Goal: Use online tool/utility: Utilize a website feature to perform a specific function

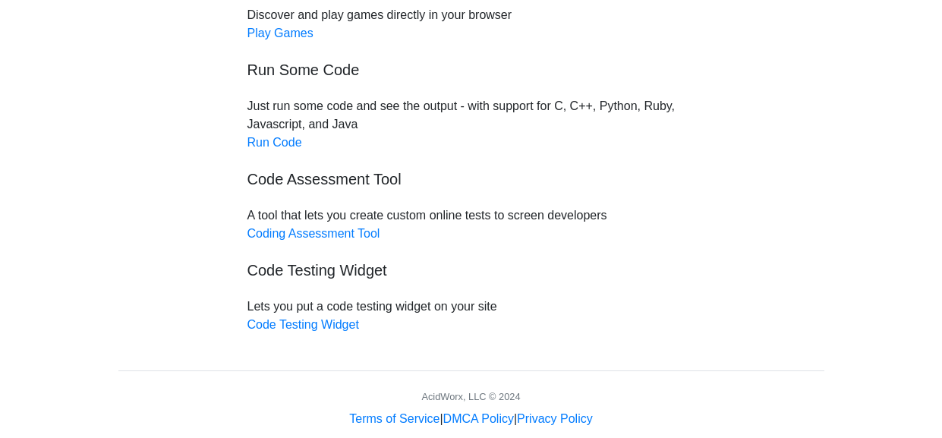
scroll to position [225, 0]
click at [294, 139] on link "Run Code" at bounding box center [274, 141] width 55 height 13
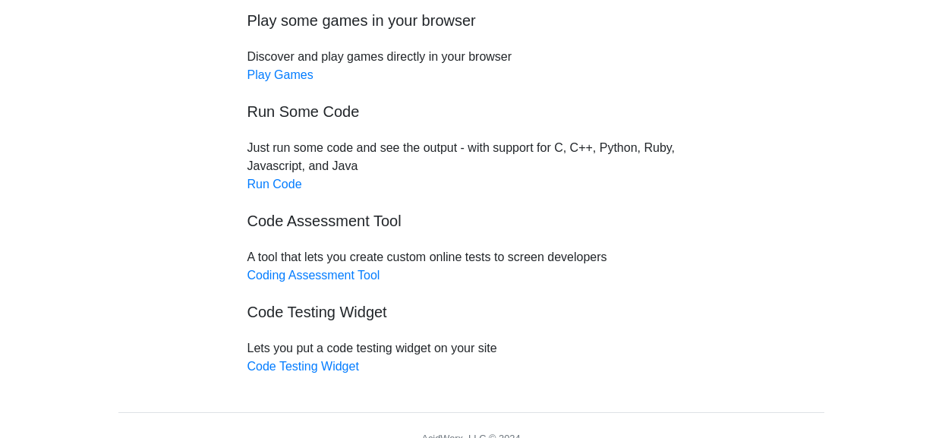
scroll to position [169, 0]
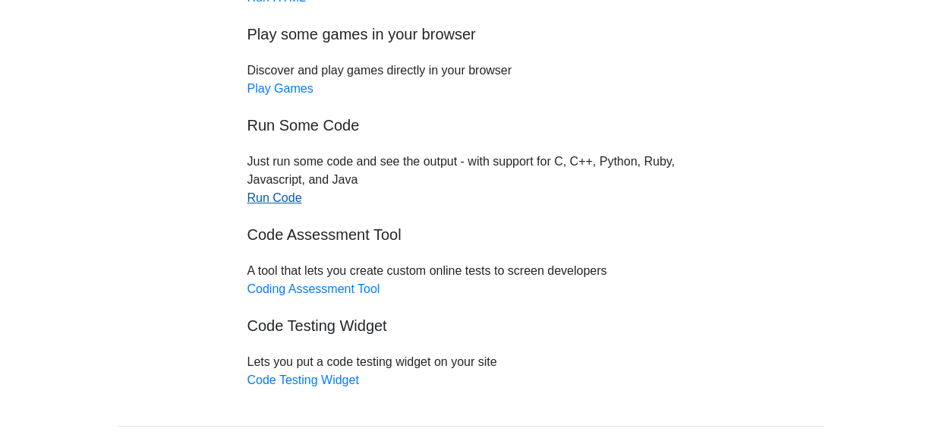
click at [282, 202] on link "Run Code" at bounding box center [274, 197] width 55 height 13
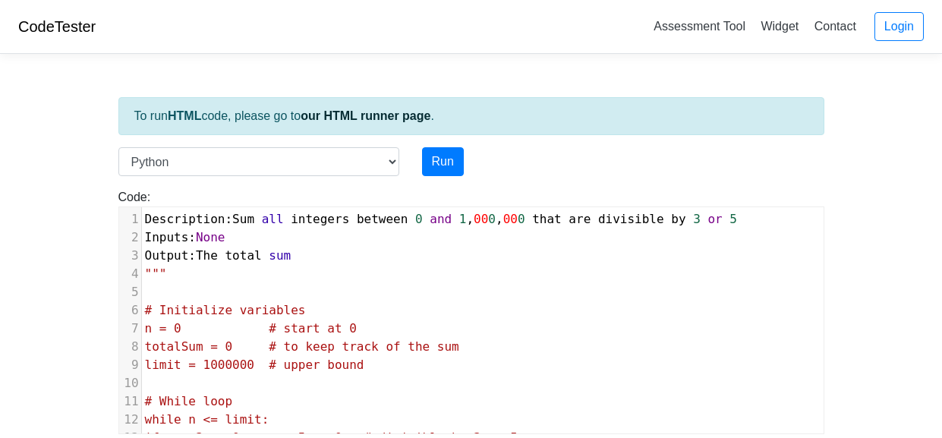
click at [145, 215] on span "Description" at bounding box center [185, 219] width 80 height 14
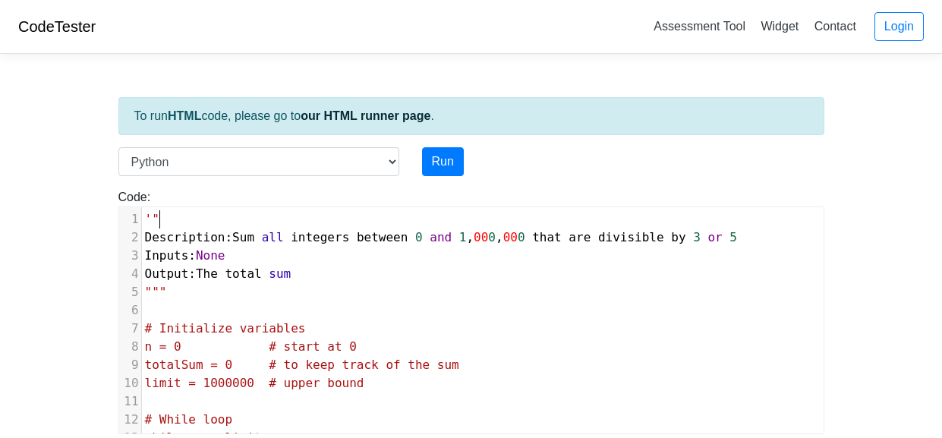
type textarea "'"""
type textarea """""
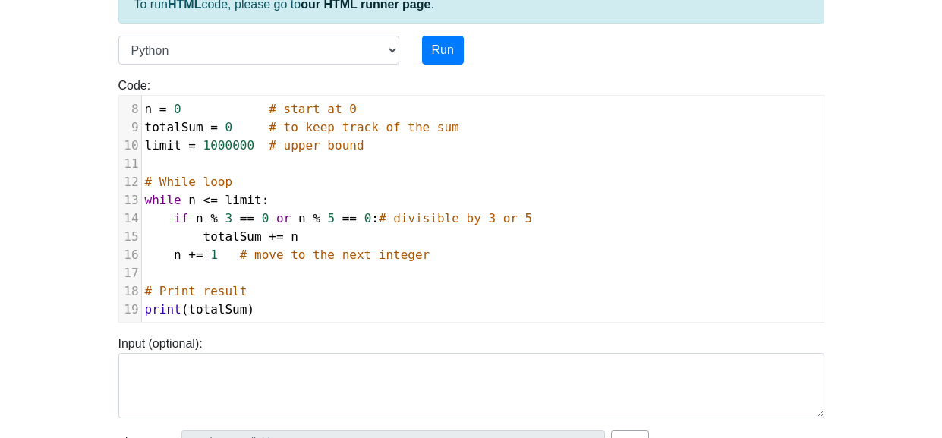
scroll to position [106, 0]
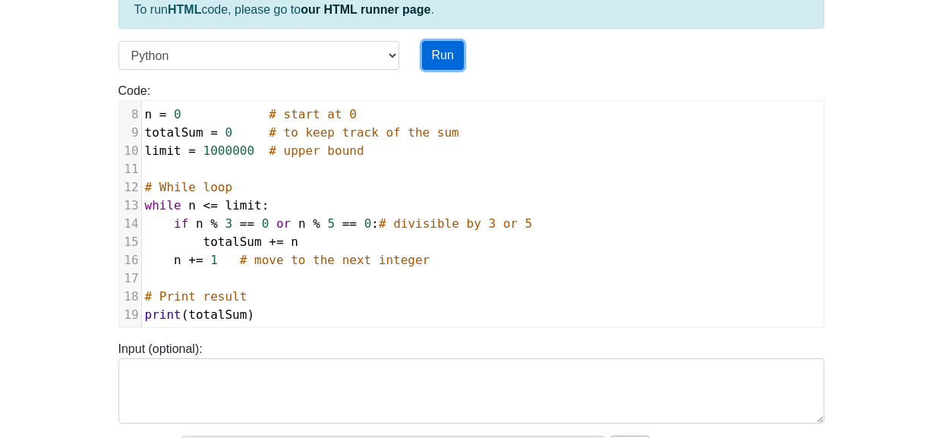
click at [441, 61] on button "Run" at bounding box center [443, 55] width 42 height 29
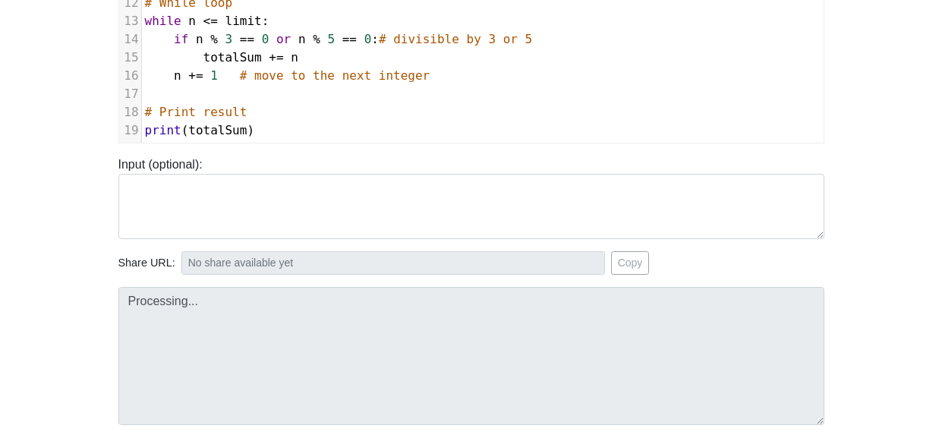
type input "https://codetester.io/runner?s=noWgBNVaz7"
type textarea "Stdout: 233334166668"
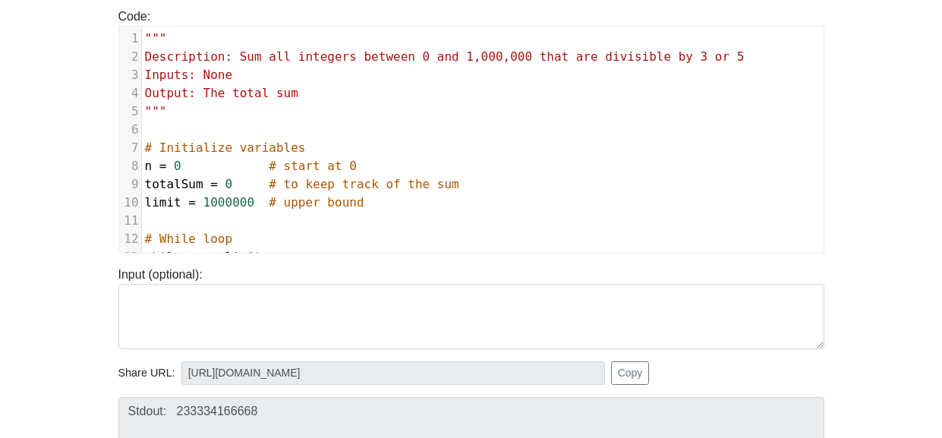
scroll to position [0, 0]
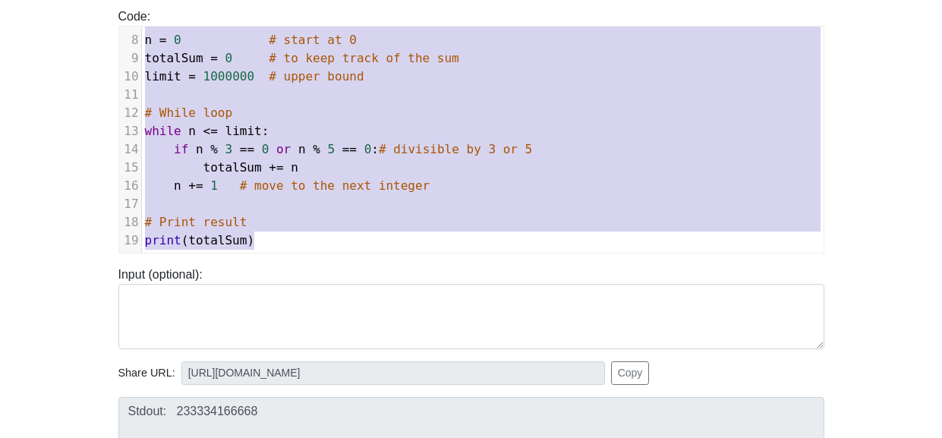
type textarea """" Description: Sum all integers between 0 and 1,000,000 that are divisible by…"
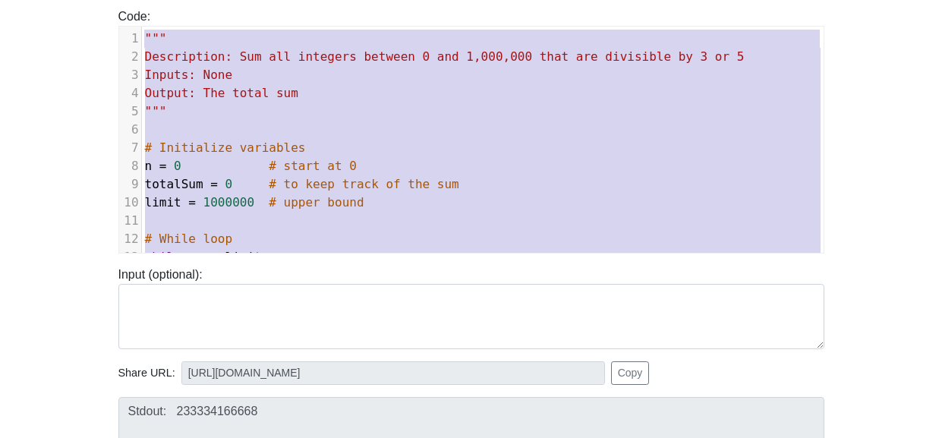
drag, startPoint x: 332, startPoint y: 242, endPoint x: 174, endPoint y: -16, distance: 302.8
click at [174, 0] on html "CodeTester Assessment Tool Widget Contact Login To run HTML code, please go to …" at bounding box center [471, 242] width 942 height 846
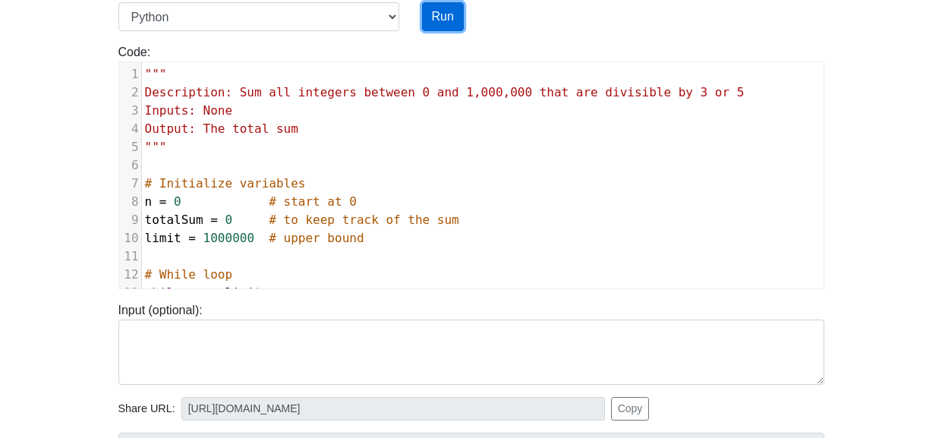
click at [433, 20] on button "Run" at bounding box center [443, 16] width 42 height 29
click at [163, 81] on pre """"" at bounding box center [482, 74] width 681 height 18
type input "https://codetester.io/runner?s=JrX0qa9Yz8"
type textarea "Stdout: 233334166668"
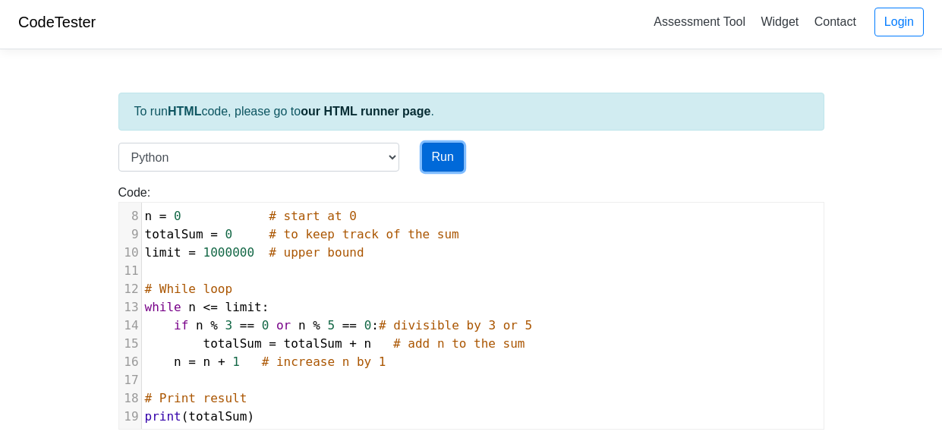
click at [430, 163] on button "Run" at bounding box center [443, 157] width 42 height 29
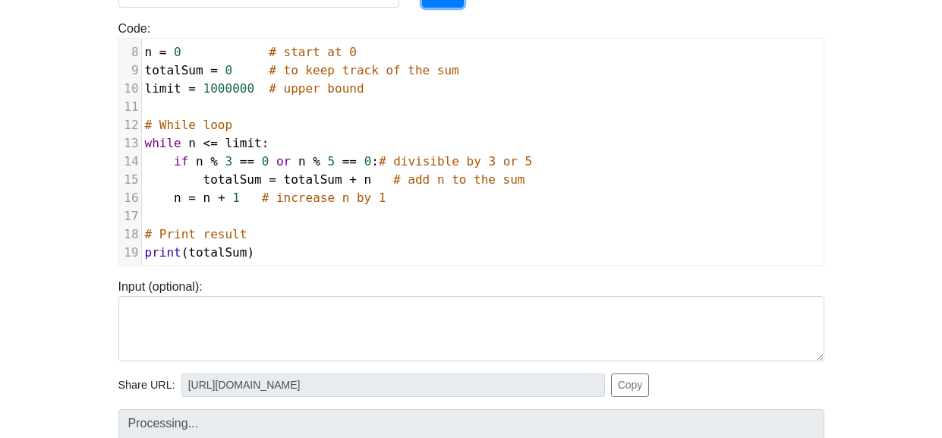
type input "https://codetester.io/runner?s=vYlrpBvBzq"
type textarea "Stdout: 233334166668"
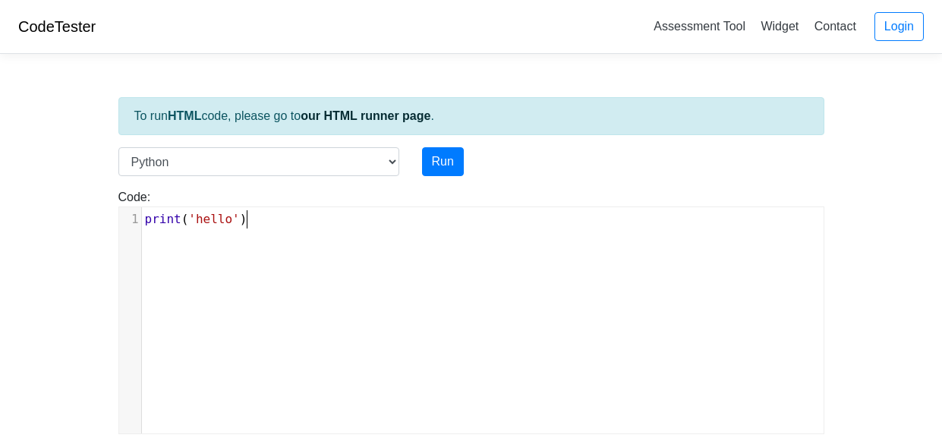
click at [320, 229] on div "xxxxxxxxxx 1 print ( 'hello' )" at bounding box center [482, 219] width 681 height 24
type textarea "print('hello')"
drag, startPoint x: 320, startPoint y: 229, endPoint x: 25, endPoint y: 222, distance: 295.2
click at [25, 222] on body "CodeTester Assessment Tool Widget Contact Login To run HTML code, please go to …" at bounding box center [471, 405] width 942 height 810
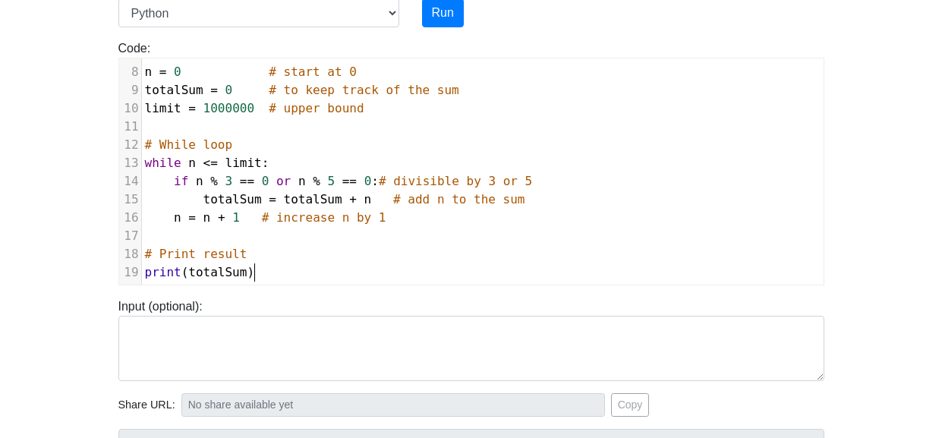
scroll to position [165, 0]
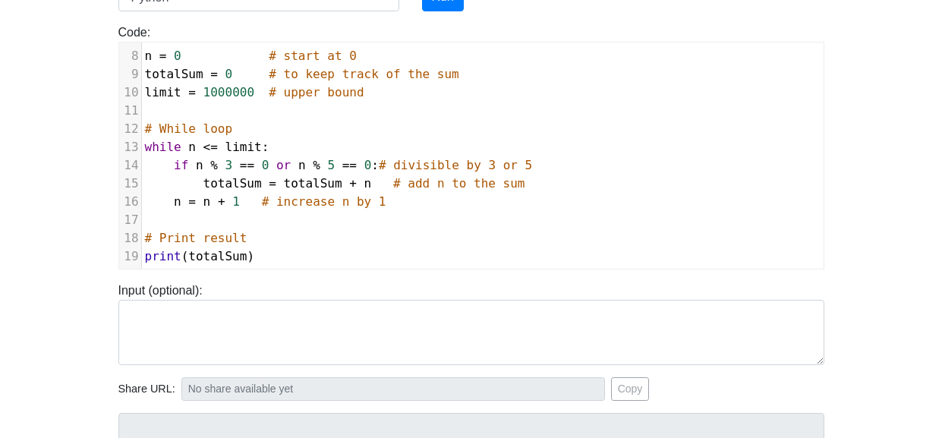
click at [434, 11] on div "Code: print('hello') ​ x 19 1 """ 2 Description: Sum all integers between 0 and…" at bounding box center [471, 140] width 728 height 258
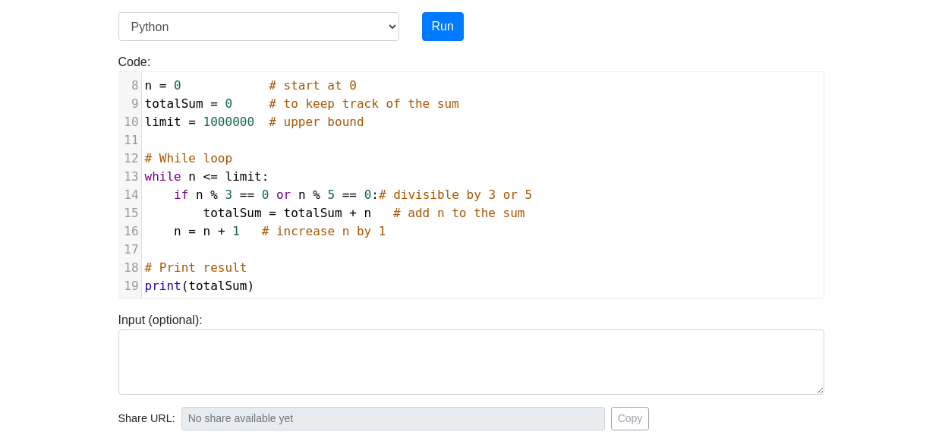
scroll to position [131, 0]
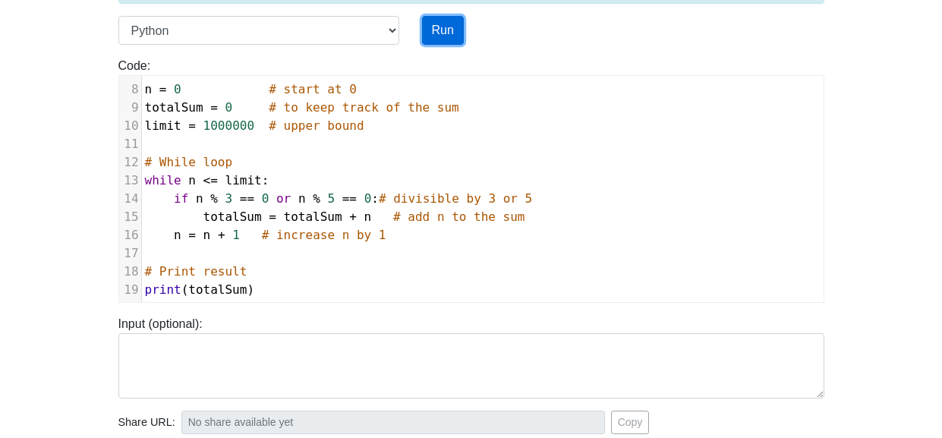
click at [446, 30] on button "Run" at bounding box center [443, 30] width 42 height 29
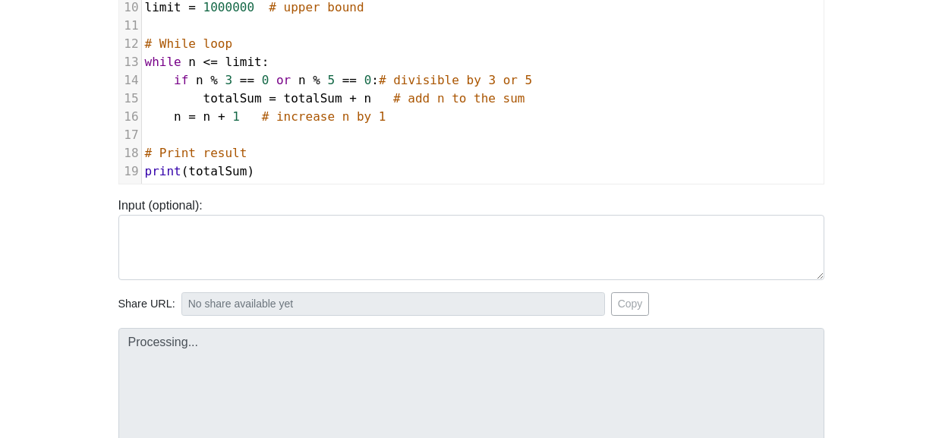
scroll to position [257, 0]
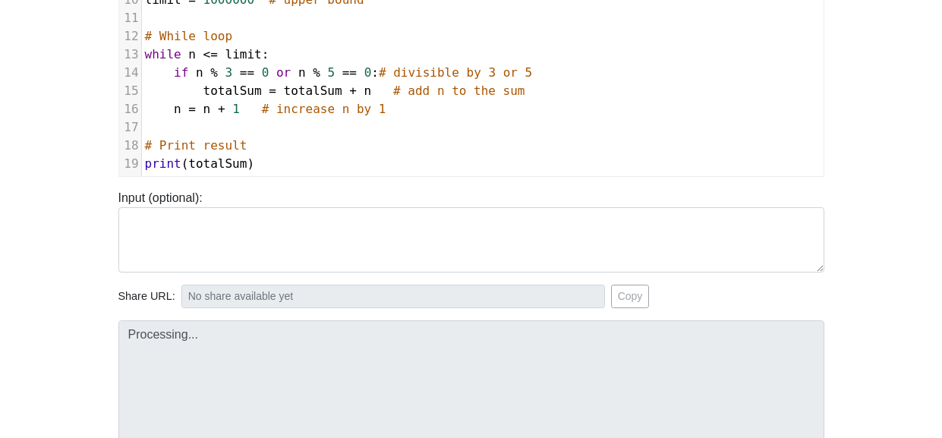
type input "[URL][DOMAIN_NAME]"
type textarea "Stdout: 233334166668"
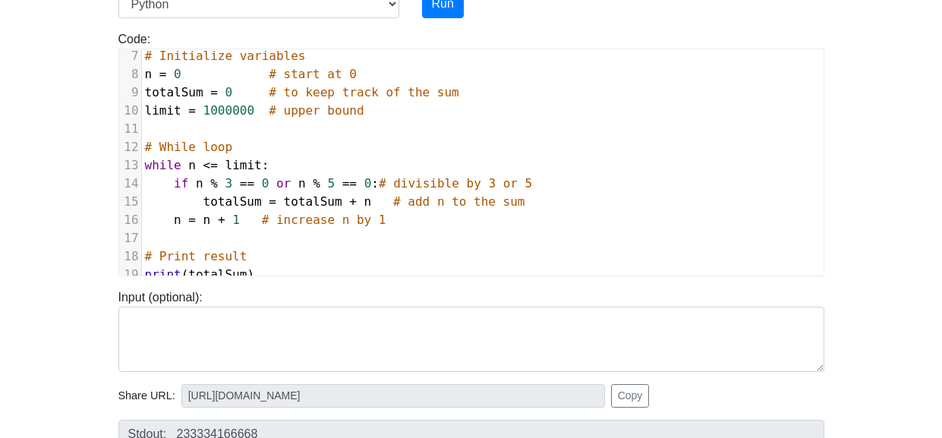
scroll to position [125, 0]
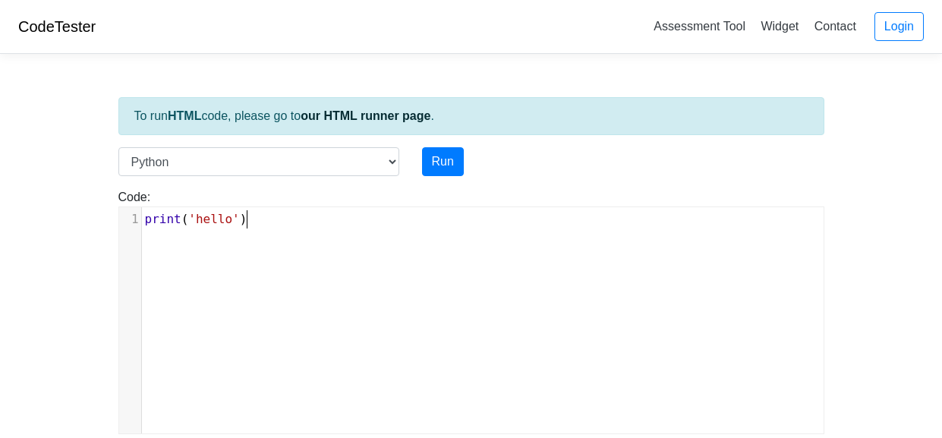
scroll to position [2, 0]
type textarea "print('hello')"
drag, startPoint x: 0, startPoint y: 0, endPoint x: 83, endPoint y: 198, distance: 214.6
click at [83, 198] on body "CodeTester Assessment Tool Widget Contact Login To run HTML code, please go to …" at bounding box center [471, 405] width 942 height 810
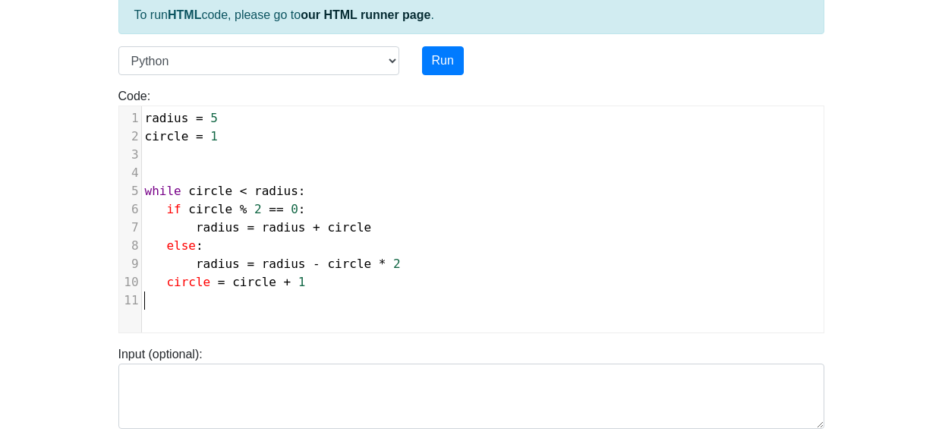
scroll to position [67, 0]
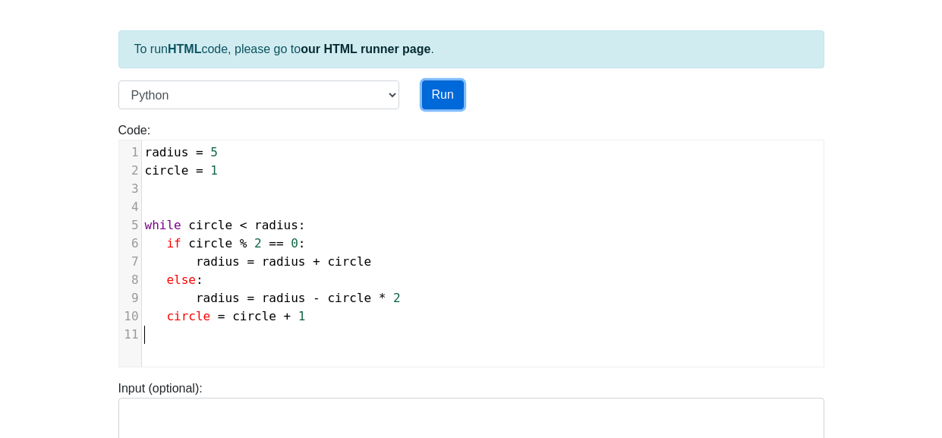
click at [435, 103] on button "Run" at bounding box center [443, 94] width 42 height 29
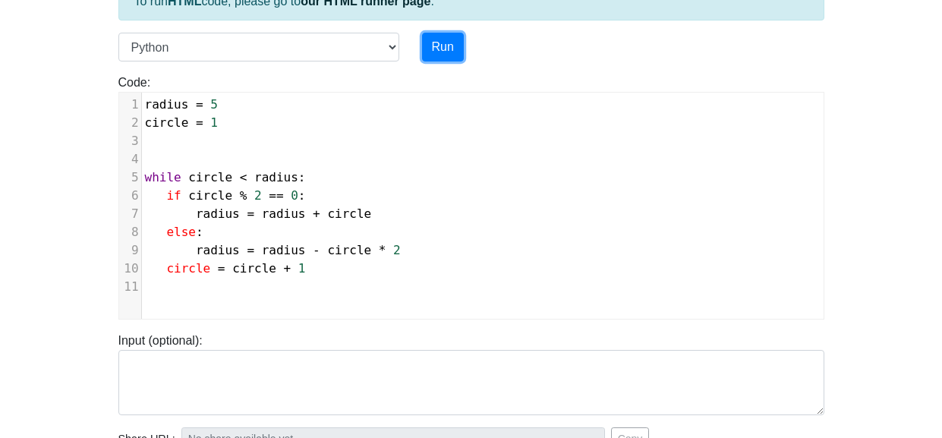
scroll to position [80, 0]
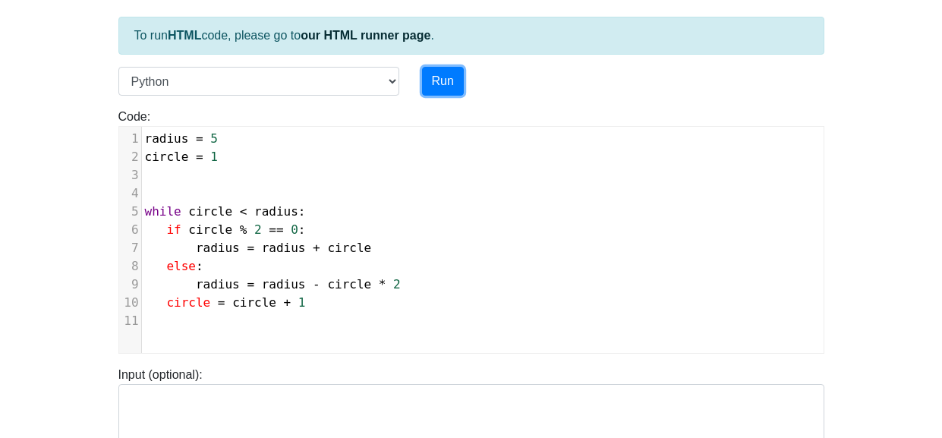
type input "https://codetester.io/runner?s=ZjWqy3GbWR"
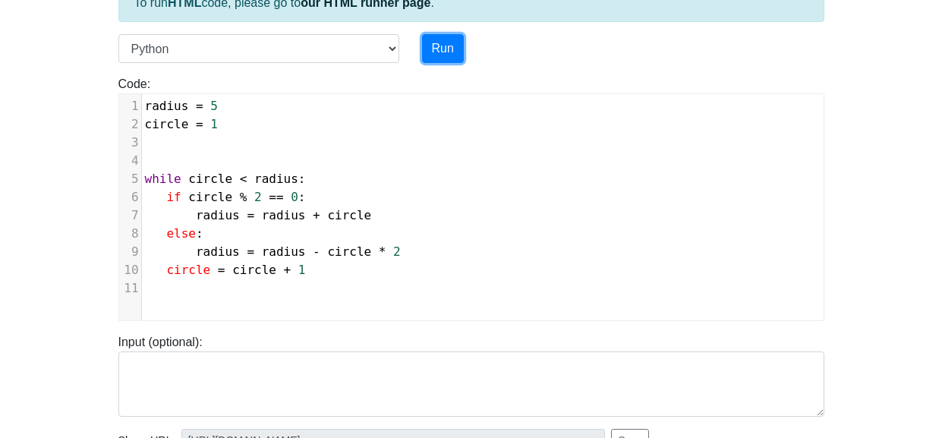
scroll to position [88, 0]
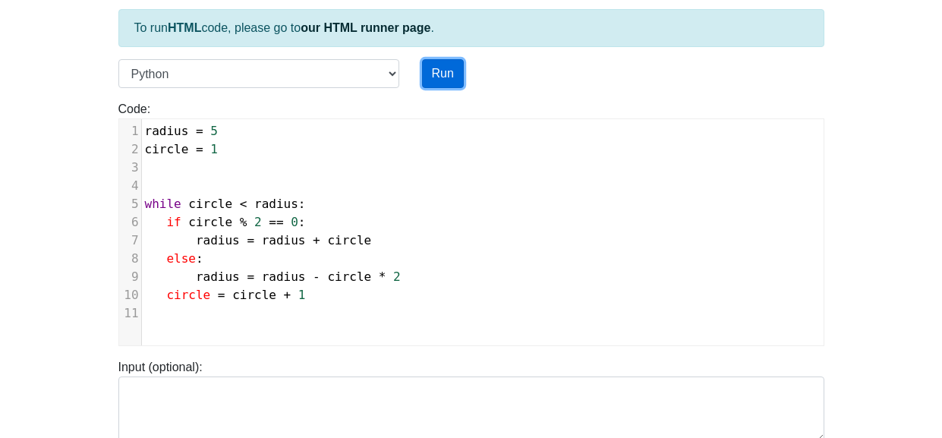
click at [444, 64] on button "Run" at bounding box center [443, 73] width 42 height 29
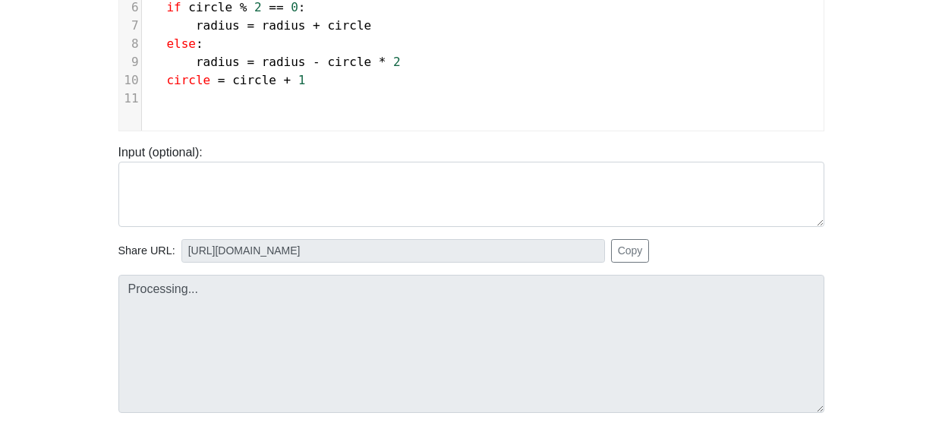
scroll to position [309, 0]
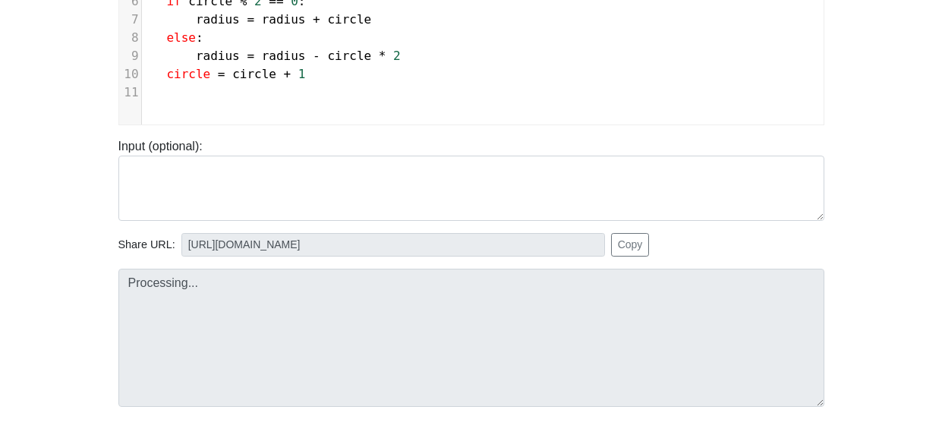
type input "https://codetester.io/runner?s=4MX6YEqOlo"
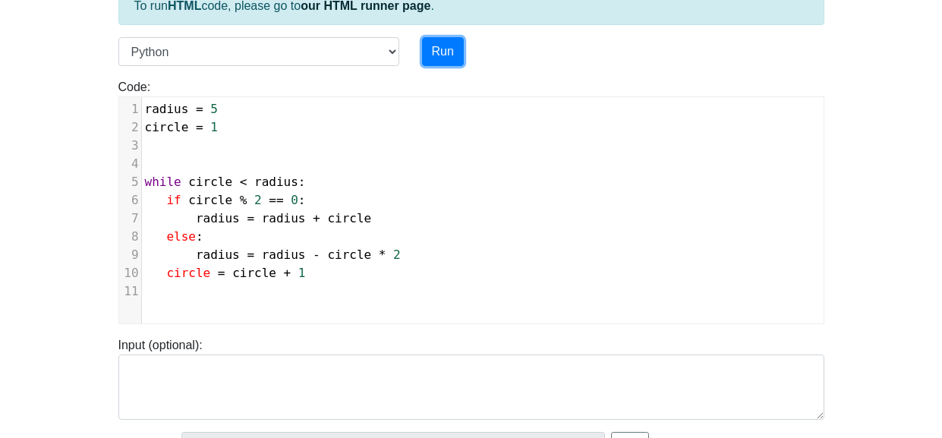
scroll to position [71, 0]
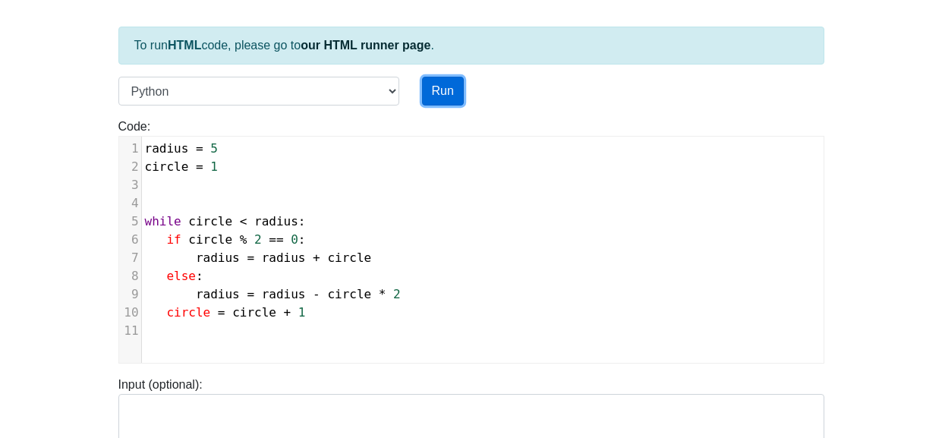
click at [443, 88] on button "Run" at bounding box center [443, 91] width 42 height 29
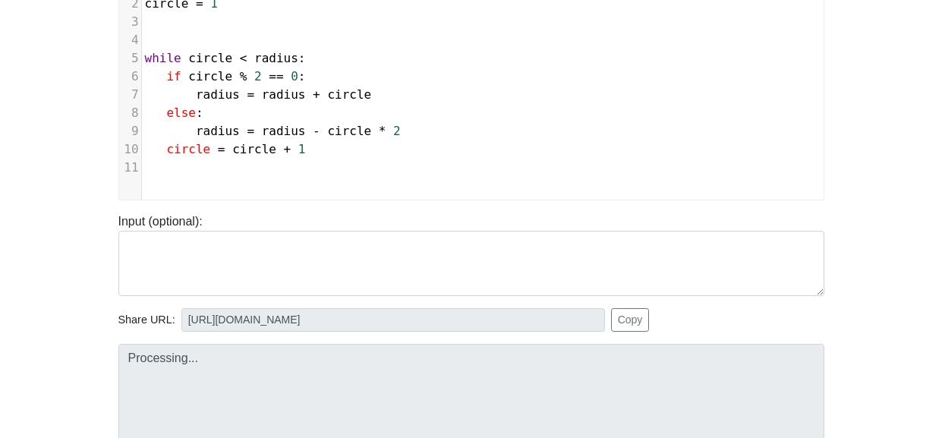
scroll to position [236, 0]
type input "https://codetester.io/runner?s=v2lPoN6xWn"
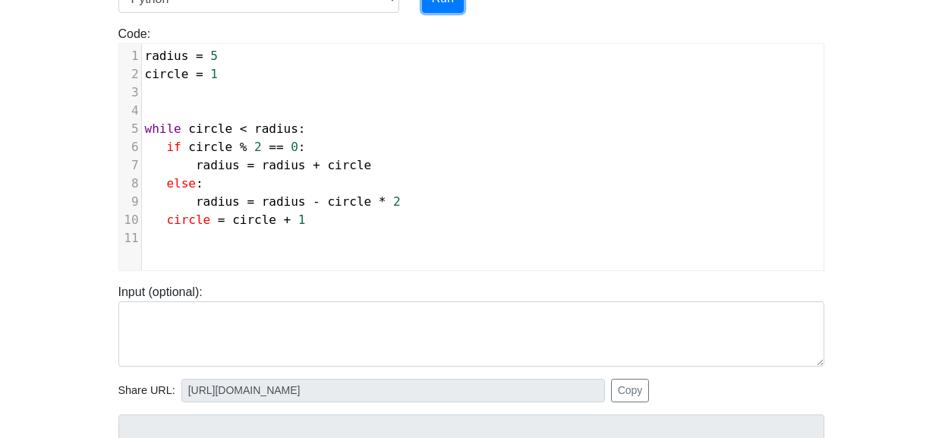
scroll to position [156, 0]
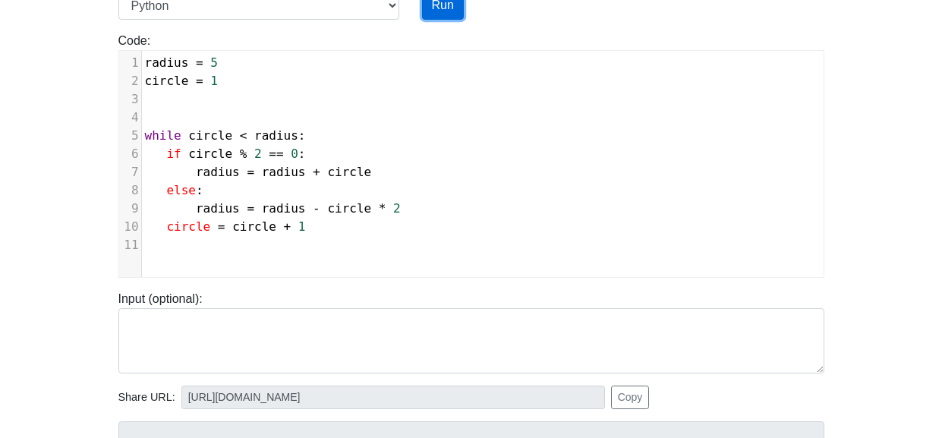
click at [434, 14] on button "Run" at bounding box center [443, 5] width 42 height 29
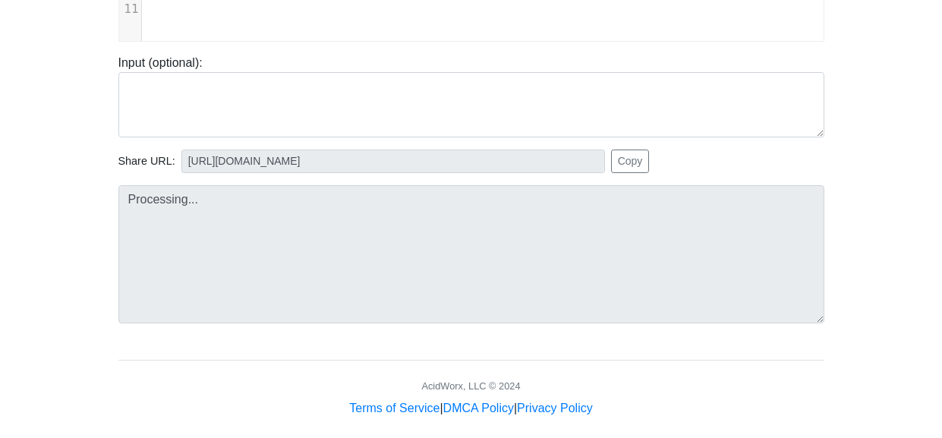
scroll to position [407, 0]
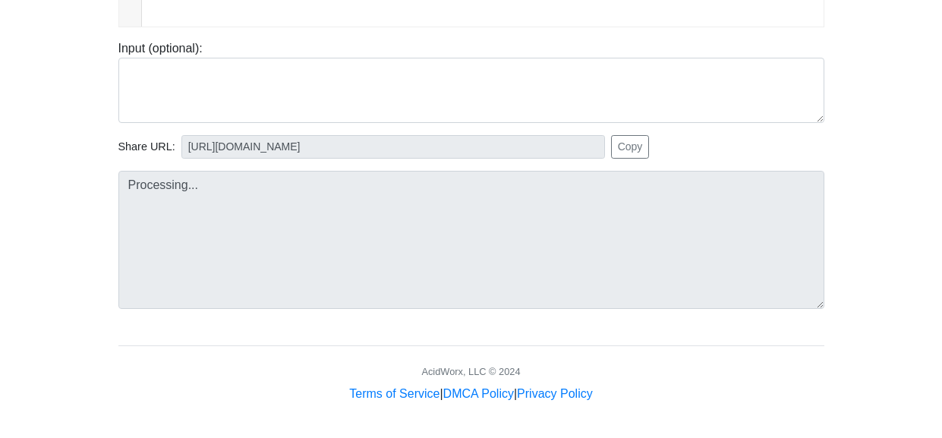
type input "https://codetester.io/runner?s=dYWNLNyyX5"
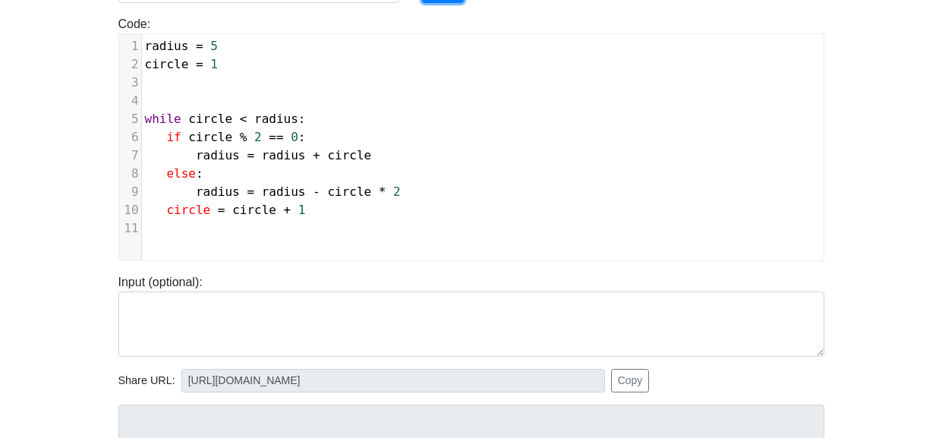
scroll to position [152, 0]
